Goal: Manage account settings

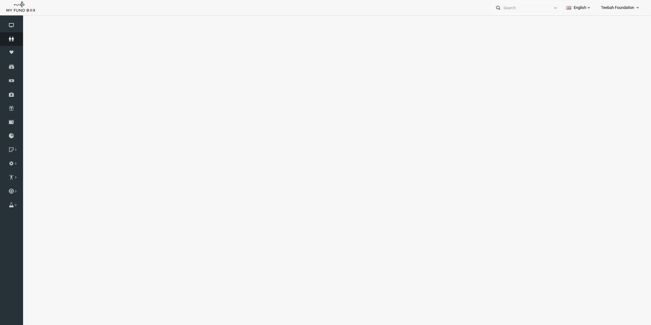
select select "100"
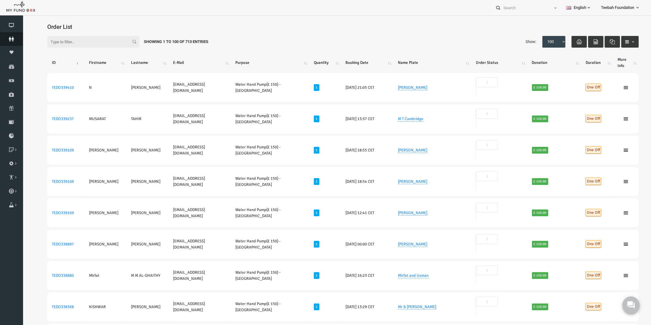
click at [11, 38] on icon at bounding box center [11, 39] width 23 height 5
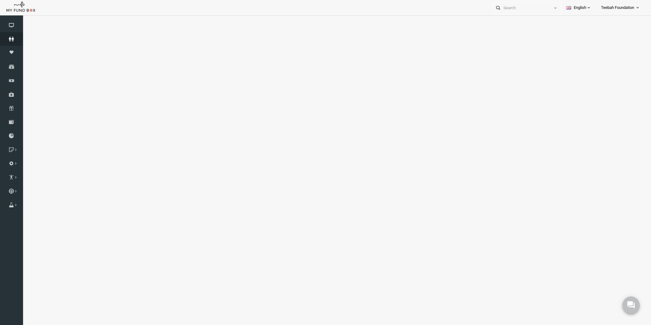
select select "100"
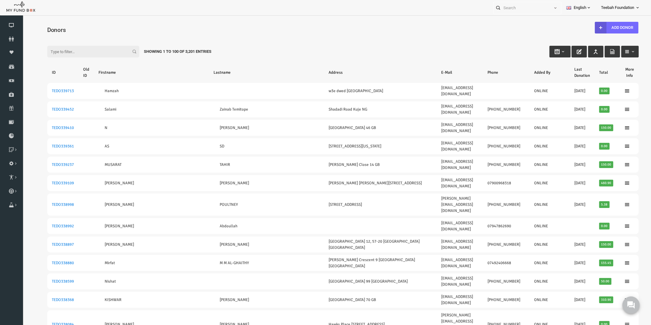
click at [248, 49] on div "Filter: Showing 1 to 100 of 3,201 Entries" at bounding box center [331, 45] width 604 height 17
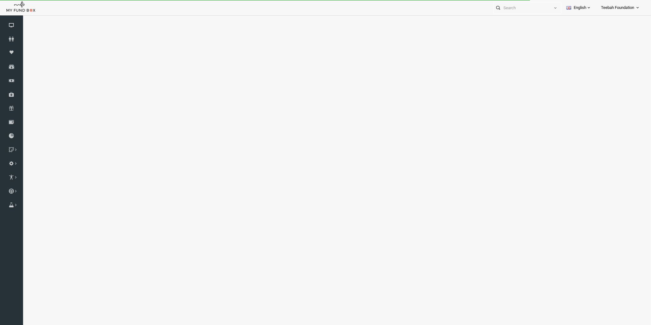
select select "100"
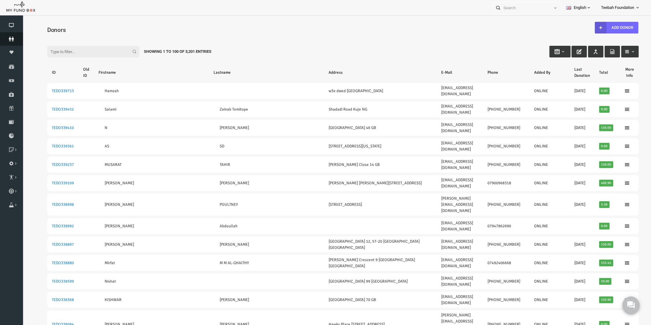
click at [13, 41] on icon at bounding box center [11, 39] width 23 height 5
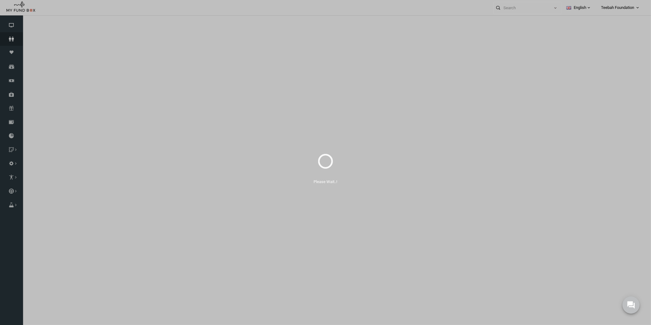
select select "100"
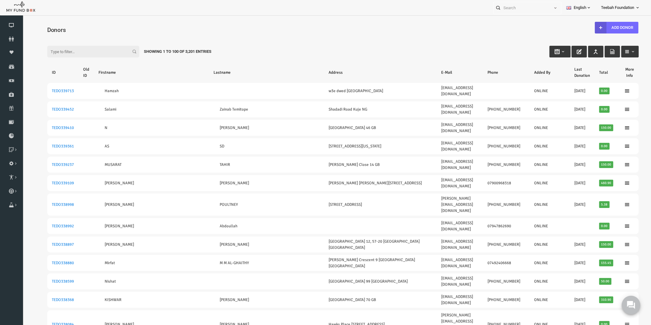
click at [633, 299] on button at bounding box center [631, 304] width 18 height 18
click at [11, 38] on icon at bounding box center [11, 39] width 23 height 5
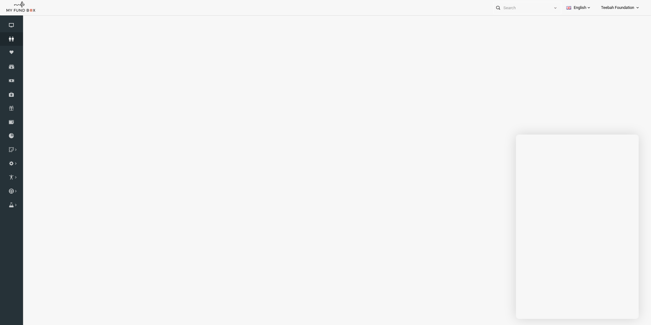
select select "100"
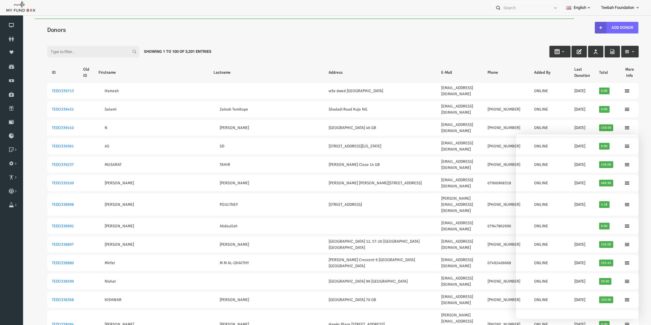
click at [61, 50] on input "Filter:" at bounding box center [81, 52] width 92 height 12
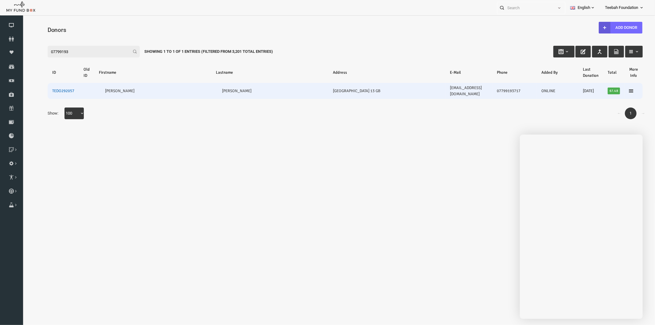
type input "07799193"
click at [43, 88] on link "TEDO292057" at bounding box center [50, 90] width 22 height 5
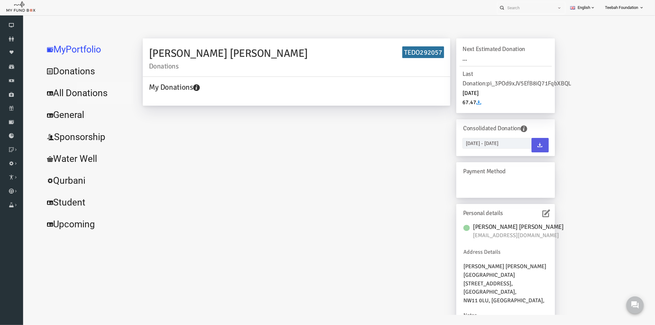
click at [79, 92] on link "All Donations" at bounding box center [75, 93] width 92 height 22
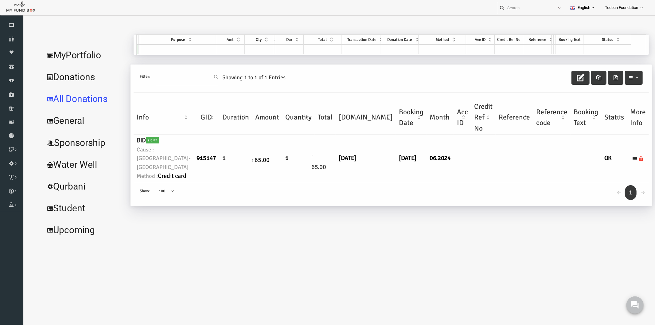
click at [441, 181] on td at bounding box center [449, 157] width 17 height 47
click at [63, 56] on link "MyPortfolio" at bounding box center [72, 55] width 86 height 22
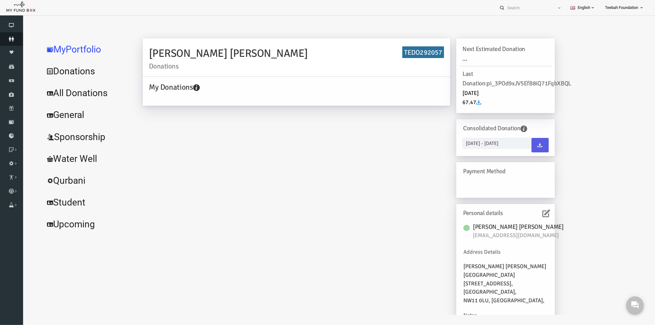
click at [12, 35] on link "Donors" at bounding box center [11, 39] width 23 height 14
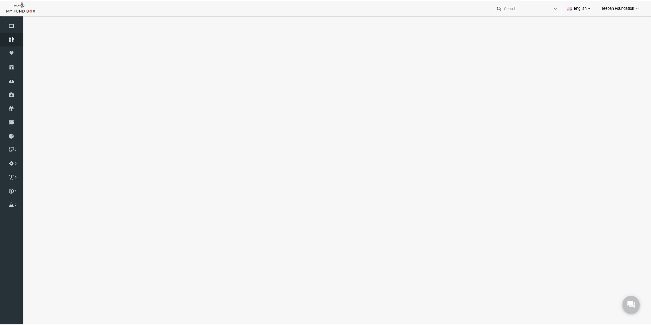
select select "100"
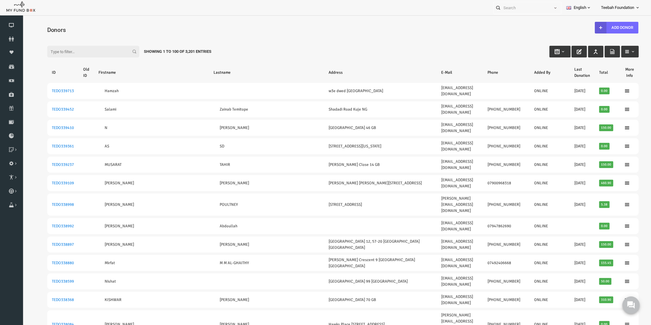
click at [82, 52] on input "Filter:" at bounding box center [81, 52] width 92 height 12
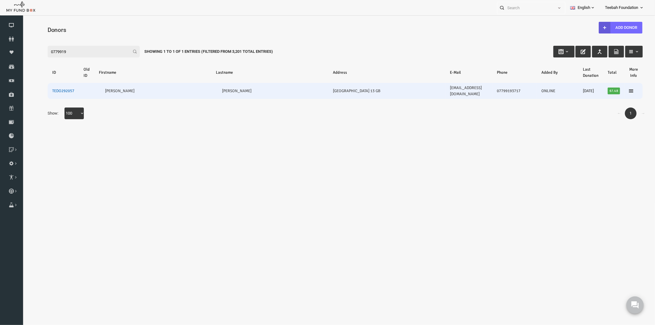
type input "0779919"
click at [47, 88] on link "TEDO292057" at bounding box center [50, 90] width 22 height 5
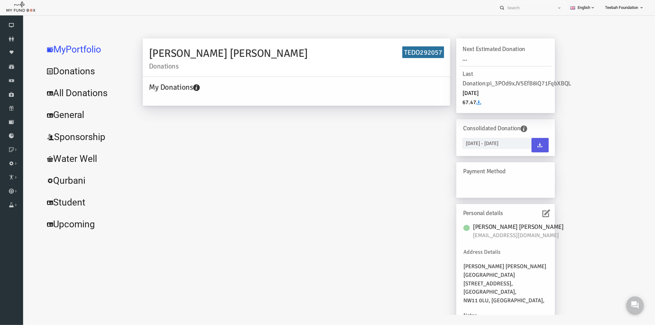
click at [530, 212] on icon at bounding box center [533, 213] width 8 height 8
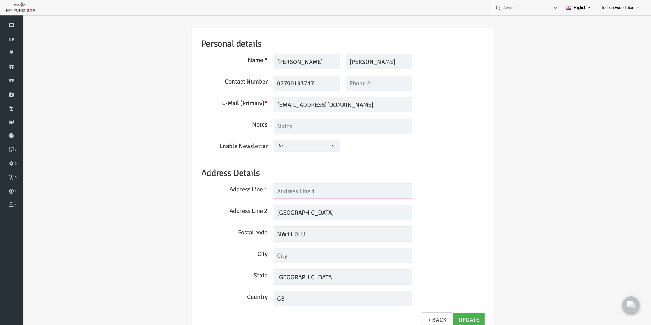
click at [331, 192] on input "text" at bounding box center [330, 190] width 139 height 15
type input "13"
click at [337, 210] on input "Saint George's Road 13" at bounding box center [330, 212] width 139 height 15
type input "Saint George's Road"
click at [450, 321] on link "Update" at bounding box center [457, 319] width 32 height 15
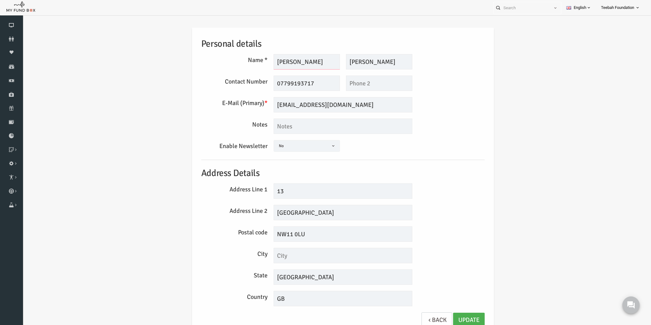
drag, startPoint x: 288, startPoint y: 63, endPoint x: 268, endPoint y: 62, distance: 19.7
click at [268, 62] on input "ZAHIDA" at bounding box center [294, 61] width 66 height 15
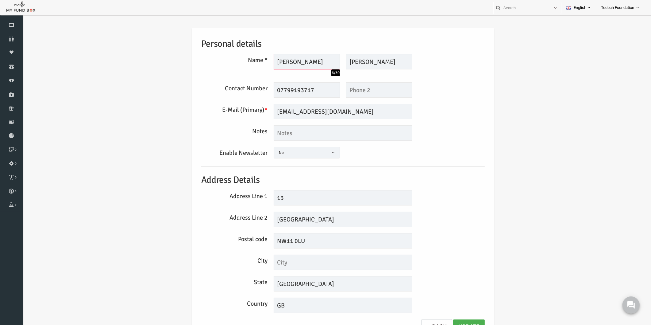
type input "[PERSON_NAME]"
drag, startPoint x: 381, startPoint y: 62, endPoint x: 363, endPoint y: 63, distance: 18.4
click at [363, 63] on input "PAREEN SHEIKH" at bounding box center [367, 61] width 66 height 15
drag, startPoint x: 356, startPoint y: 58, endPoint x: 340, endPoint y: 61, distance: 16.6
click at [340, 61] on input "PAREEN Sheikh" at bounding box center [367, 61] width 66 height 15
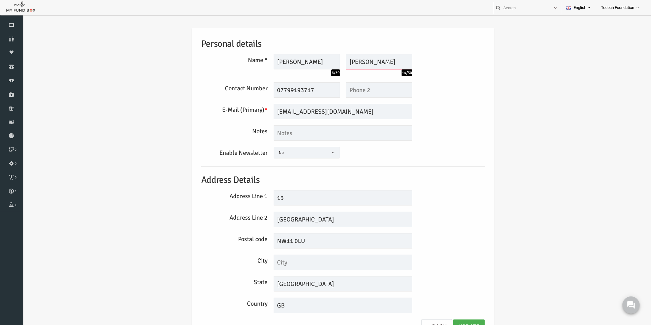
type input "Parveen Sheikh"
click at [454, 214] on div "Address Line 2 Saint George's Road" at bounding box center [331, 218] width 290 height 15
click at [445, 321] on link "Update" at bounding box center [457, 326] width 32 height 15
click at [447, 176] on h5 "Address Details" at bounding box center [331, 180] width 284 height 14
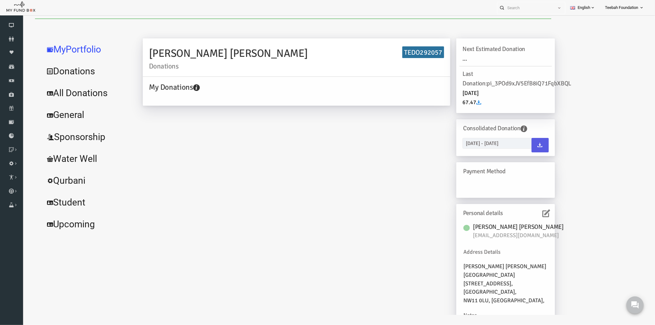
click at [77, 94] on link "All Donations" at bounding box center [75, 93] width 92 height 22
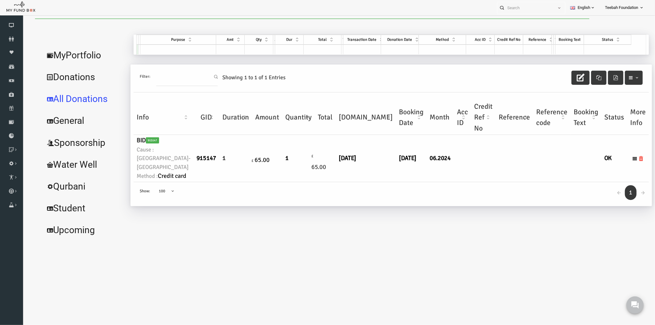
click at [244, 224] on div "ZAHIDA PAREEN SHEIKH Donations TEDO292057 My Donations Get free account credit …" at bounding box center [374, 137] width 521 height 206
click at [79, 59] on link "MyPortfolio" at bounding box center [72, 55] width 86 height 22
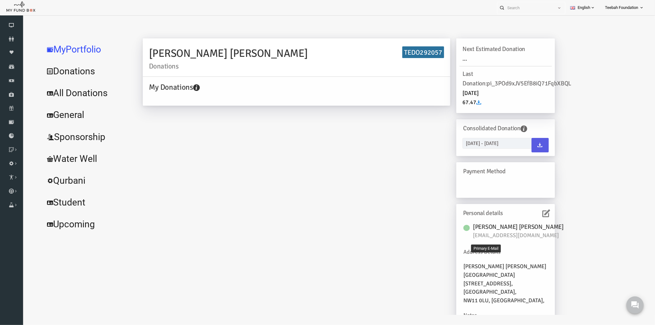
click at [488, 234] on span "zahida05@hotmail.com" at bounding box center [506, 235] width 92 height 9
copy div "zahida05@hotmail.com"
drag, startPoint x: 257, startPoint y: 54, endPoint x: 136, endPoint y: 55, distance: 121.5
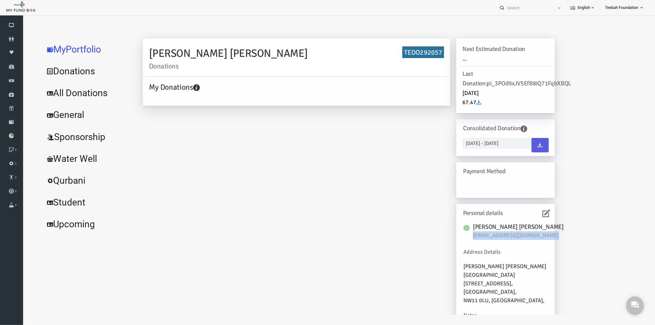
click at [136, 55] on h2 "ZAHIDA PAREEN SHEIKH Donations" at bounding box center [283, 57] width 295 height 25
copy h2 "ZAHIDA PAREEN SHEIKH"
